Goal: Information Seeking & Learning: Learn about a topic

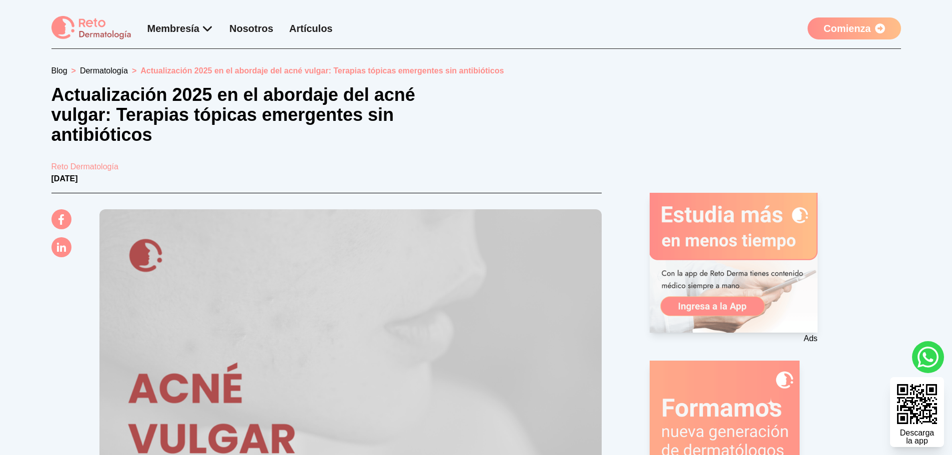
scroll to position [500, 0]
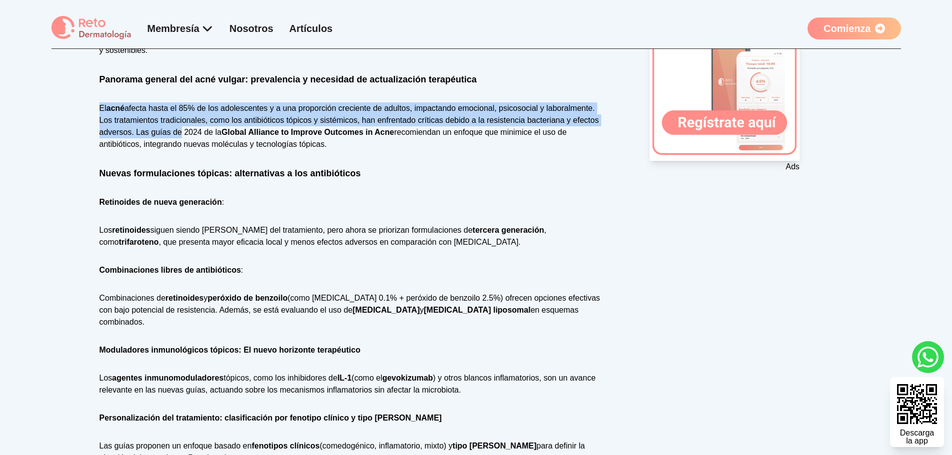
drag, startPoint x: 85, startPoint y: 111, endPoint x: 315, endPoint y: 184, distance: 241.0
click at [292, 161] on div "Reto Dermatología [DATE] El acné vulgar continúa siendo una de las dermatosis i…" at bounding box center [326, 432] width 550 height 1479
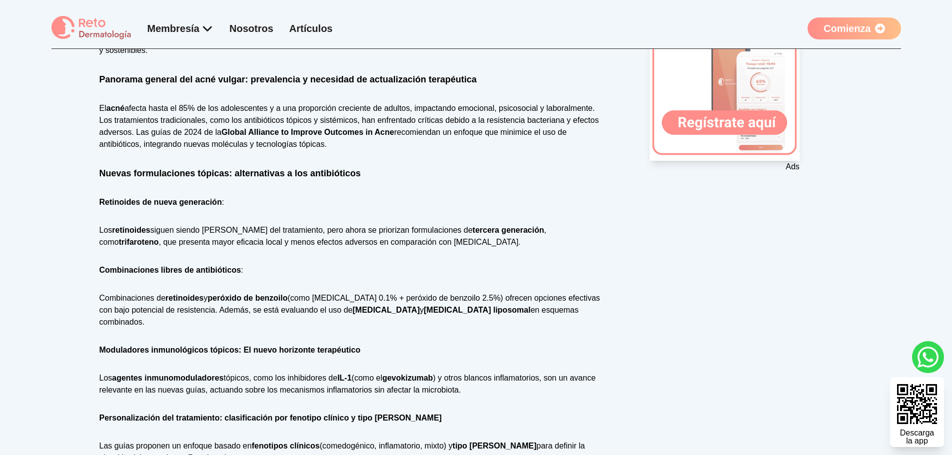
drag, startPoint x: 320, startPoint y: 196, endPoint x: 308, endPoint y: 211, distance: 19.1
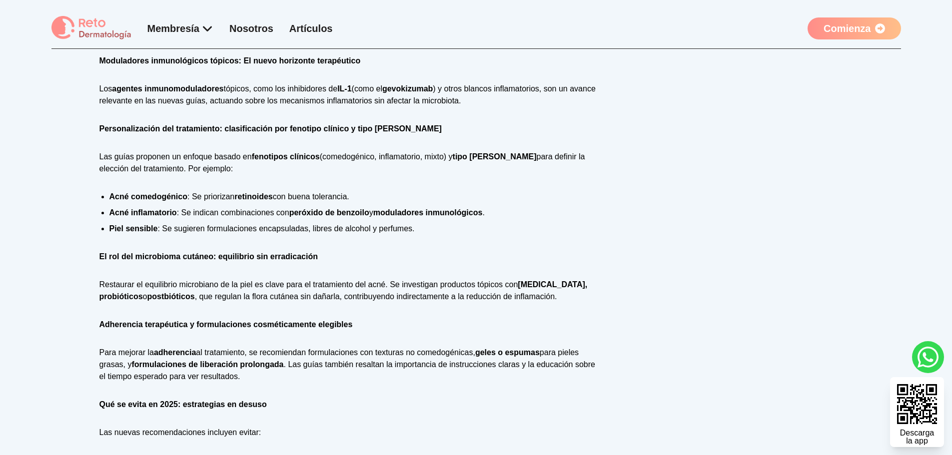
scroll to position [799, 0]
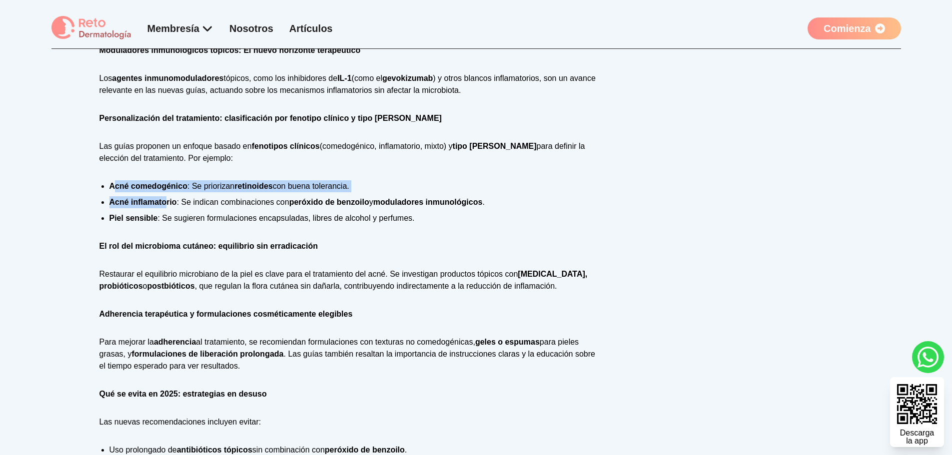
click at [255, 234] on div "El acné vulgar continúa siendo una de las dermatosis inflamatorias más prevalen…" at bounding box center [350, 230] width 502 height 1043
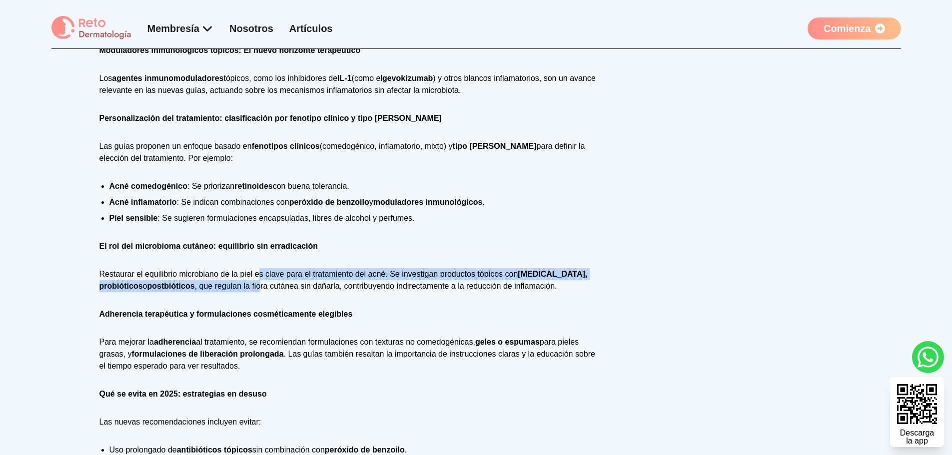
click at [262, 277] on p "Restaurar el equilibrio microbiano de la piel es clave para el tratamiento del …" at bounding box center [350, 280] width 502 height 24
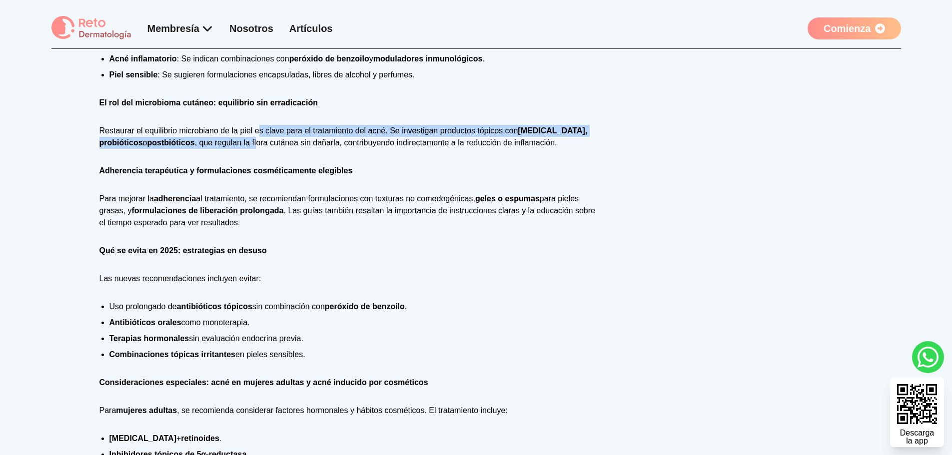
scroll to position [999, 0]
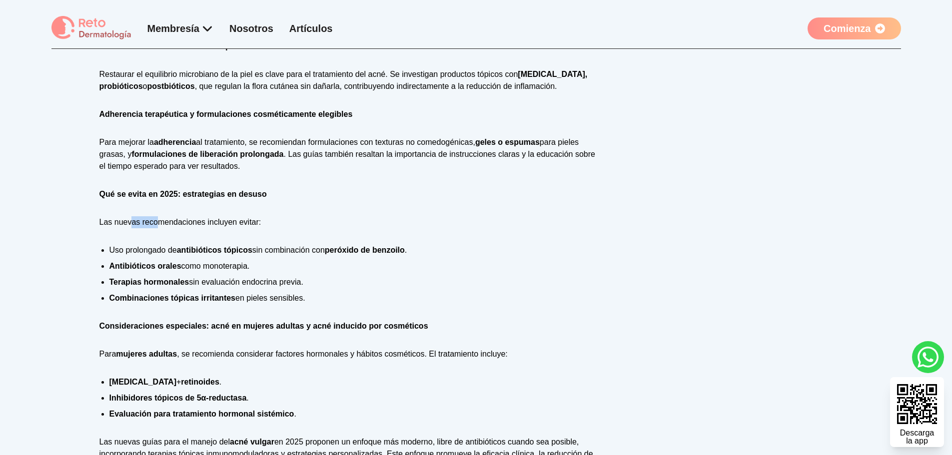
drag, startPoint x: 138, startPoint y: 200, endPoint x: 194, endPoint y: 235, distance: 65.7
click at [185, 230] on div "El acné vulgar continúa siendo una de las dermatosis inflamatorias más prevalen…" at bounding box center [350, 30] width 502 height 1043
drag, startPoint x: 156, startPoint y: 249, endPoint x: 110, endPoint y: 247, distance: 46.0
click at [163, 260] on li "Antibióticos orales como monoterapia." at bounding box center [355, 266] width 492 height 12
drag, startPoint x: 111, startPoint y: 234, endPoint x: 287, endPoint y: 252, distance: 176.4
